Goal: Task Accomplishment & Management: Manage account settings

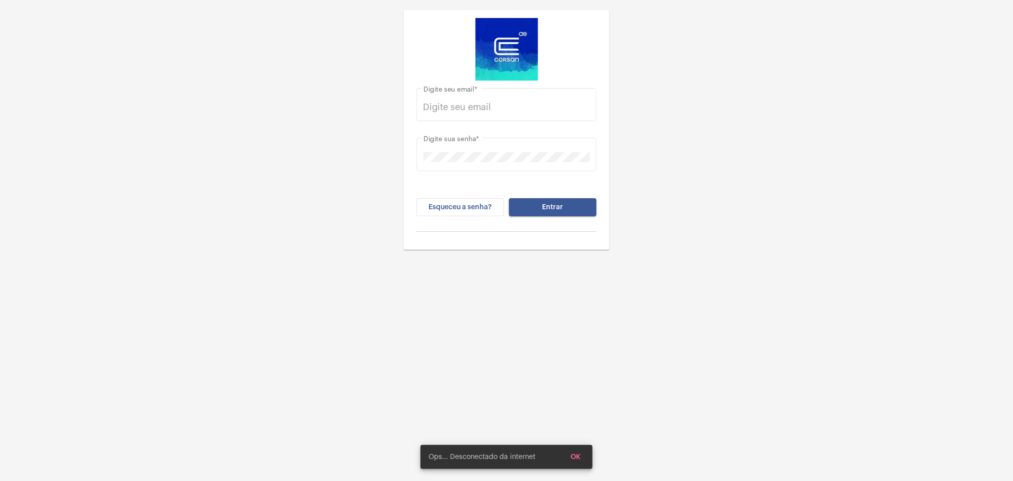
type input "daisy.muller@explorercallcenter.com.br"
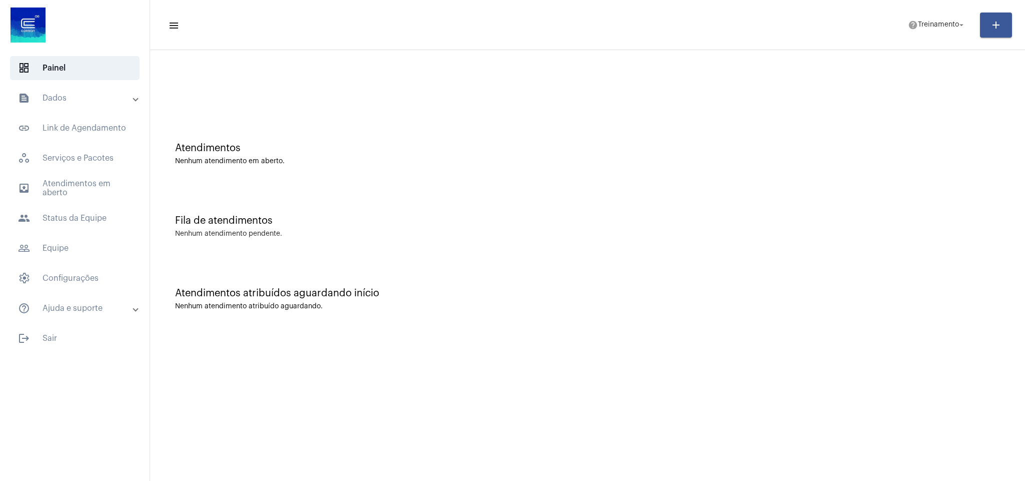
click at [74, 201] on div "outbox_outline Atendimentos em aberto people Status da Equipe" at bounding box center [75, 203] width 150 height 54
click at [60, 215] on span "people Status da Equipe" at bounding box center [75, 218] width 130 height 24
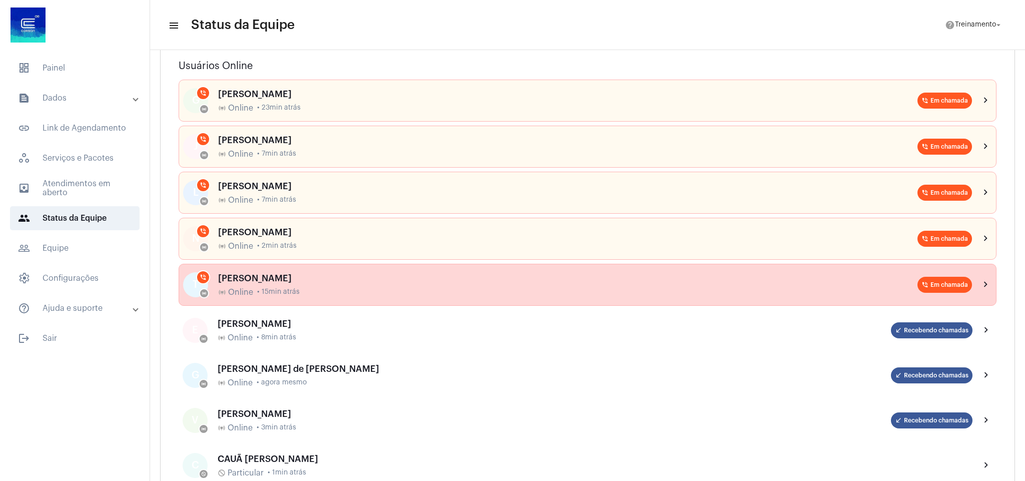
scroll to position [150, 0]
